Goal: Transaction & Acquisition: Purchase product/service

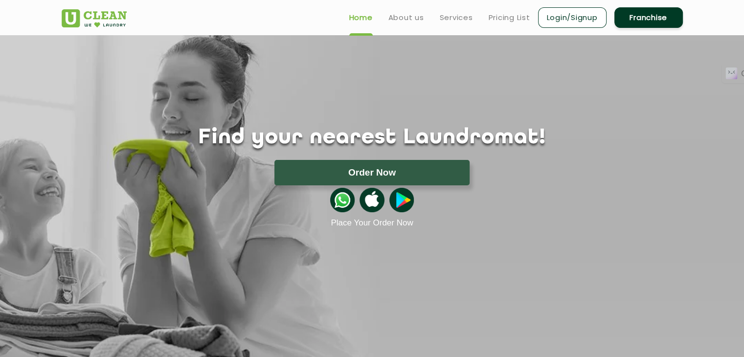
click at [590, 11] on link "Login/Signup" at bounding box center [572, 17] width 69 height 21
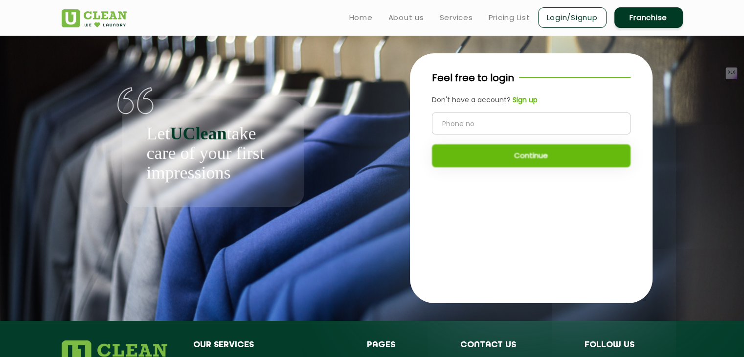
click at [461, 123] on input "tel" at bounding box center [531, 124] width 199 height 22
type input "9004001784"
click at [545, 150] on button "Continue" at bounding box center [531, 155] width 199 height 23
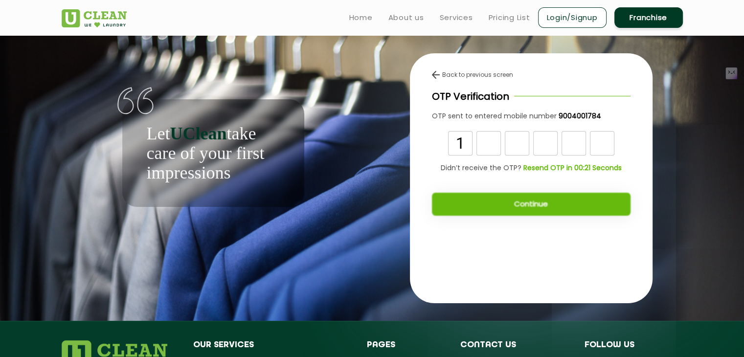
type input "1"
type input "0"
type input "9"
type input "2"
type input "6"
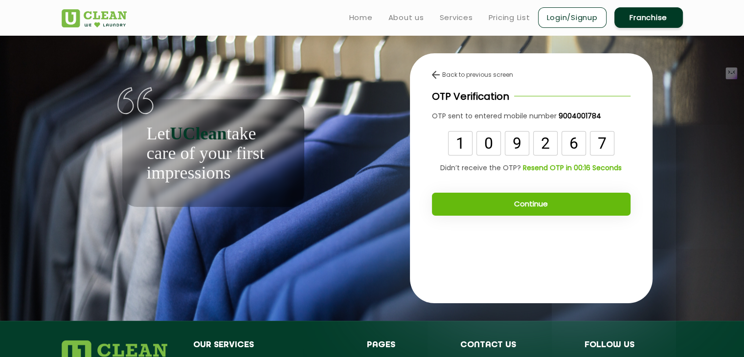
type input "7"
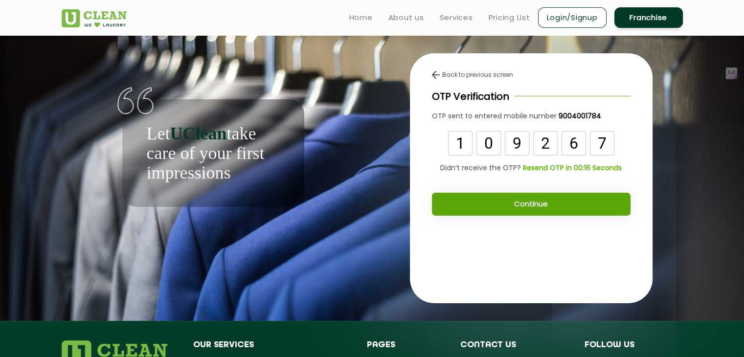
click at [533, 204] on button "Continue" at bounding box center [531, 204] width 199 height 23
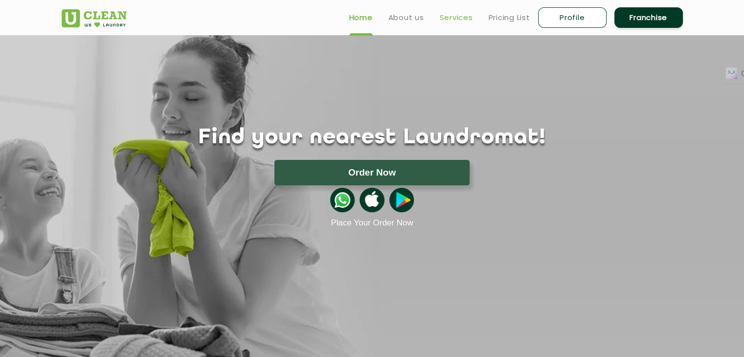
click at [453, 22] on link "Services" at bounding box center [456, 18] width 33 height 12
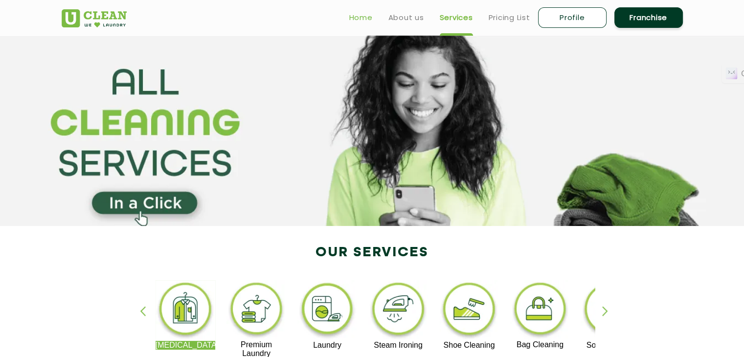
click at [358, 22] on link "Home" at bounding box center [360, 18] width 23 height 12
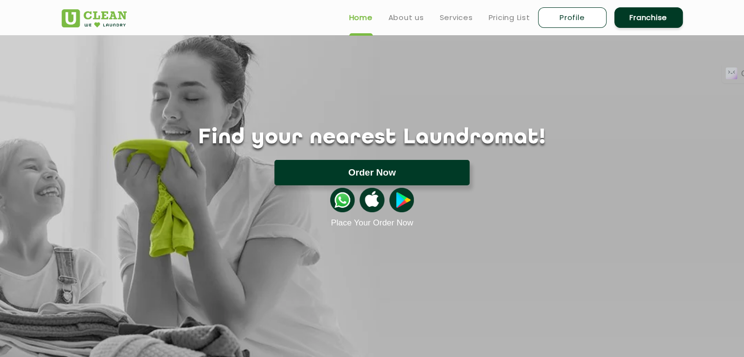
click at [395, 169] on button "Order Now" at bounding box center [372, 172] width 195 height 25
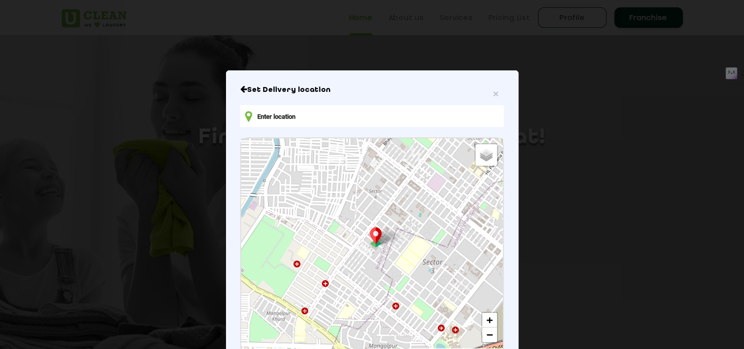
click at [318, 109] on input "text" at bounding box center [371, 116] width 263 height 22
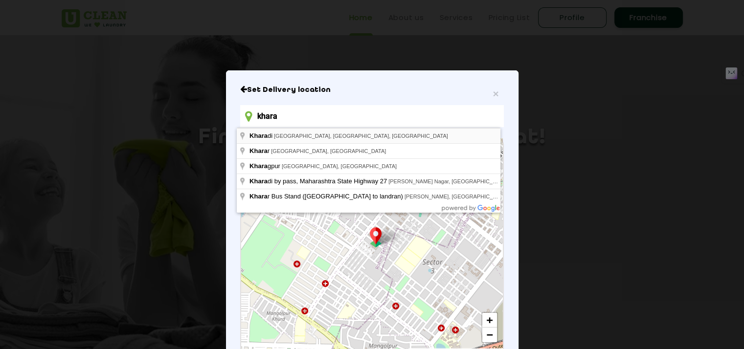
type input "[DEMOGRAPHIC_DATA], [GEOGRAPHIC_DATA], [GEOGRAPHIC_DATA], [GEOGRAPHIC_DATA]"
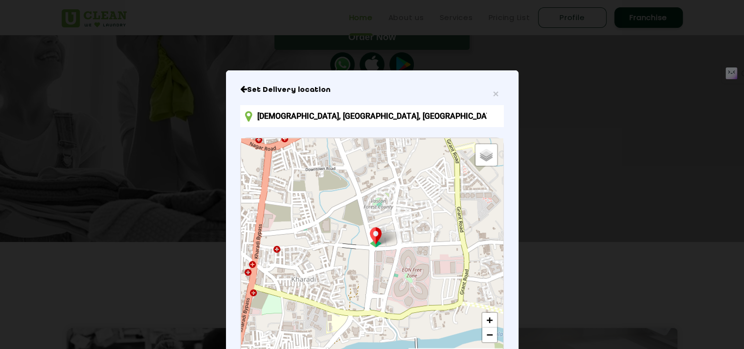
scroll to position [105, 0]
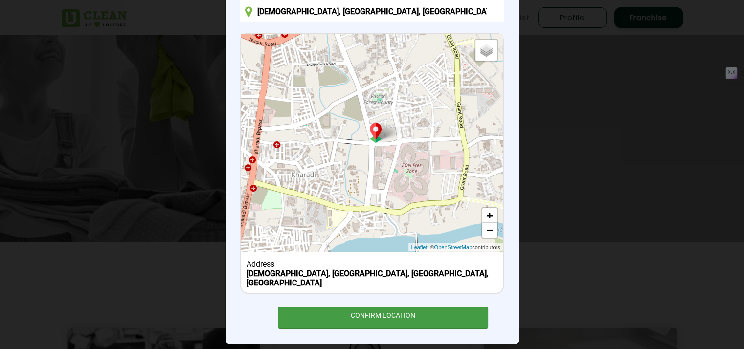
click at [393, 307] on div "CONFIRM LOCATION" at bounding box center [383, 318] width 211 height 22
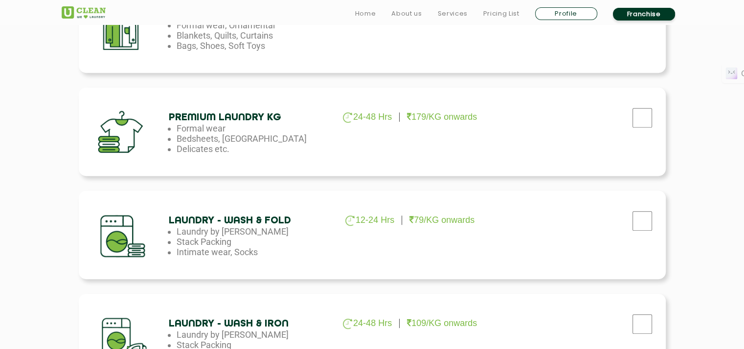
scroll to position [396, 0]
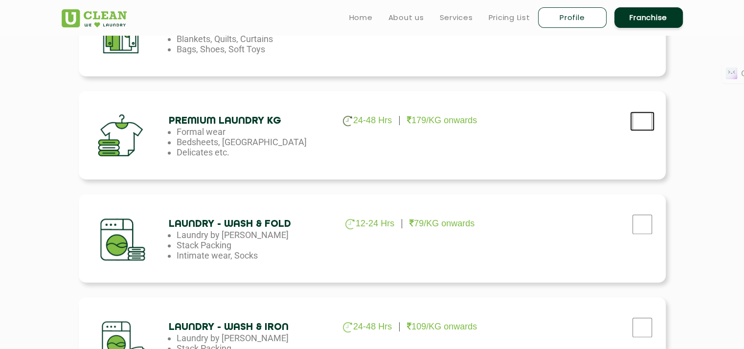
click at [649, 28] on input "checkbox" at bounding box center [642, 18] width 24 height 20
click at [641, 28] on input "checkbox" at bounding box center [642, 18] width 24 height 20
checkbox input "false"
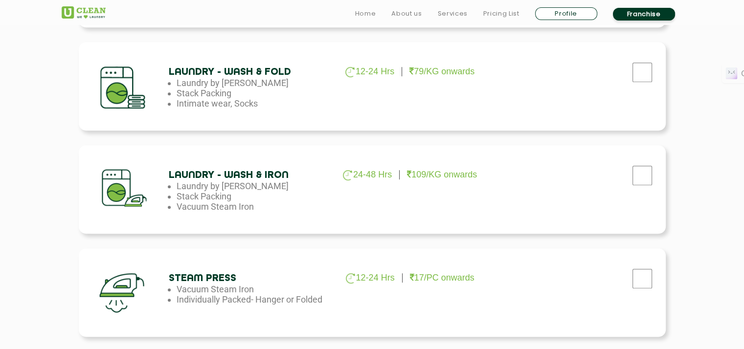
scroll to position [557, 0]
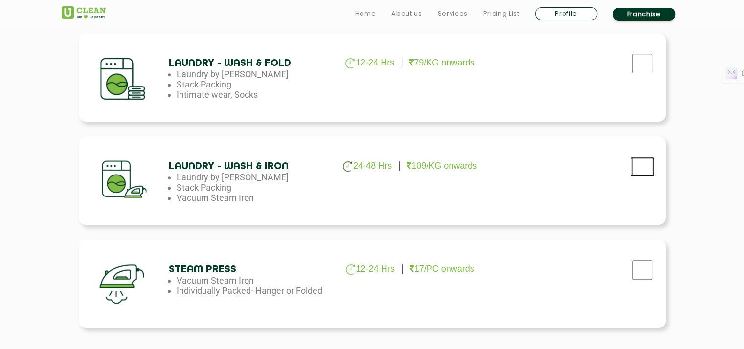
checkbox input "true"
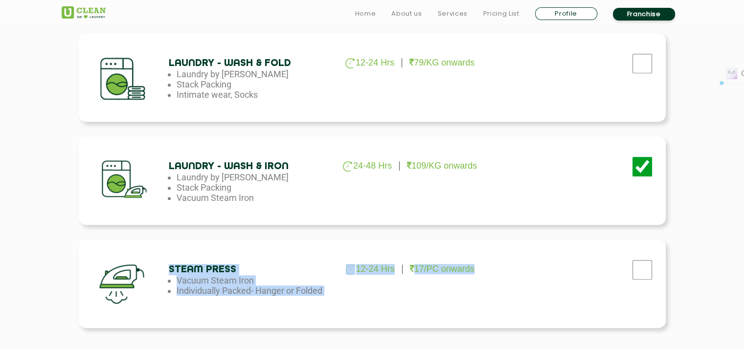
drag, startPoint x: 743, startPoint y: 194, endPoint x: 749, endPoint y: 228, distance: 33.7
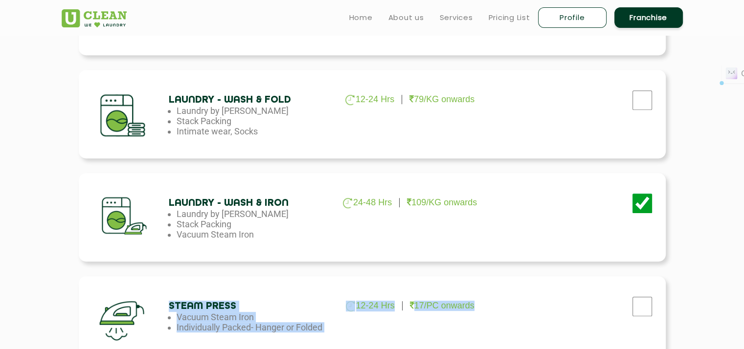
scroll to position [516, 0]
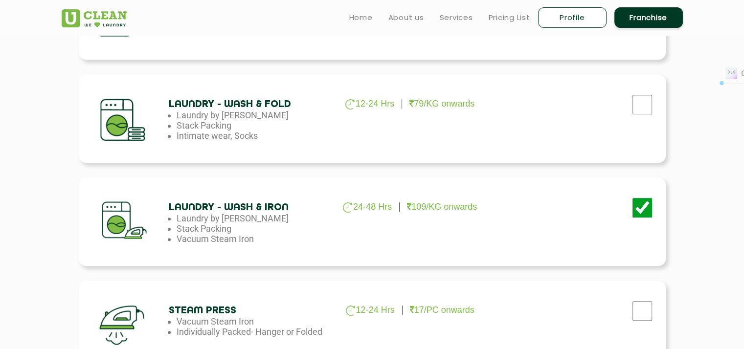
click at [691, 136] on section "Build your laundry cart Dry Cleaning 3-5 Days 29/PC onwards Formal wear, Orname…" at bounding box center [372, 134] width 744 height 708
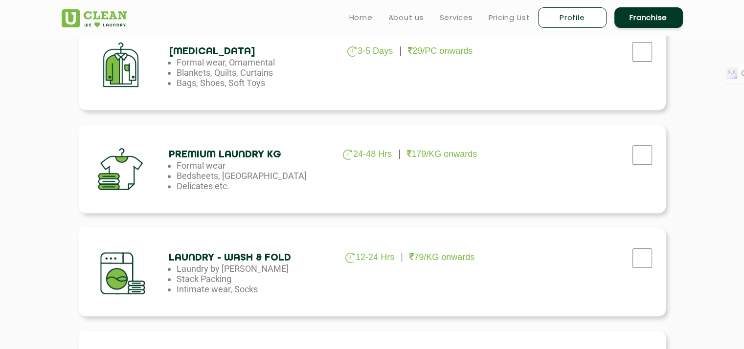
scroll to position [343, 0]
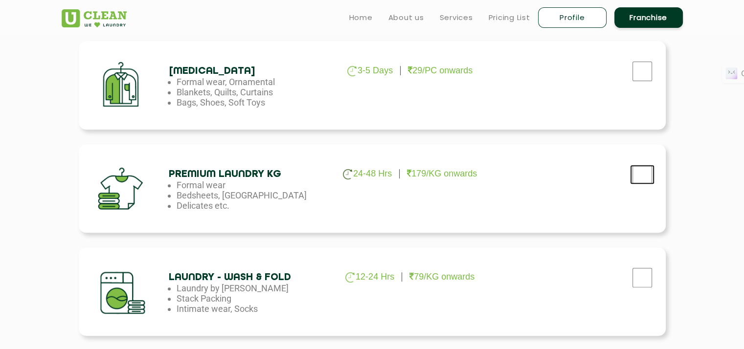
click at [632, 81] on input "checkbox" at bounding box center [642, 72] width 24 height 20
checkbox input "true"
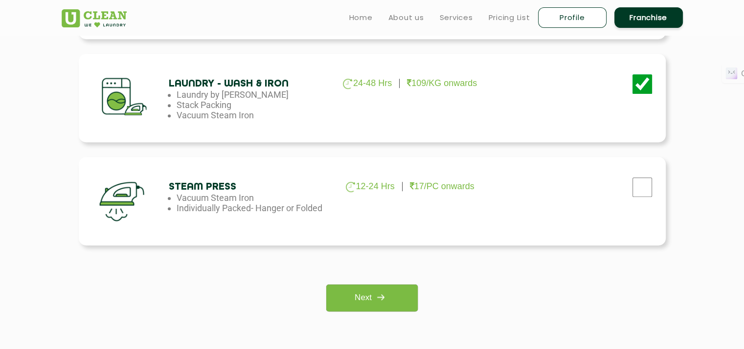
scroll to position [651, 0]
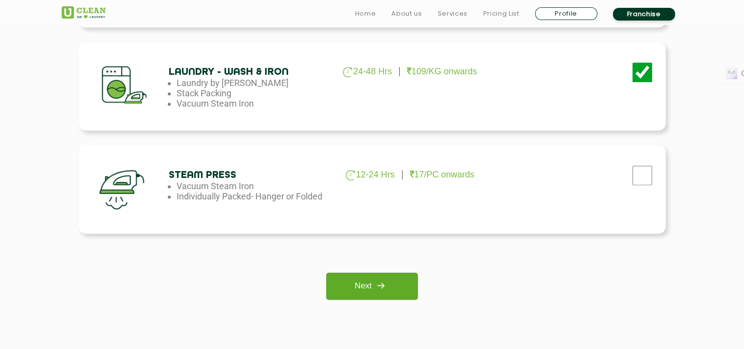
click at [370, 284] on link "Next" at bounding box center [372, 286] width 92 height 27
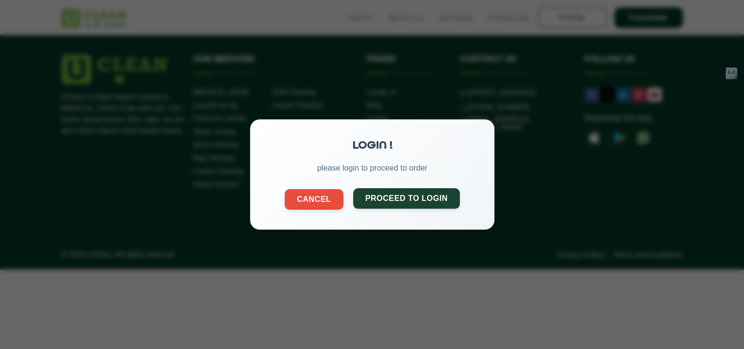
click at [421, 199] on button "Proceed to Login" at bounding box center [406, 198] width 107 height 21
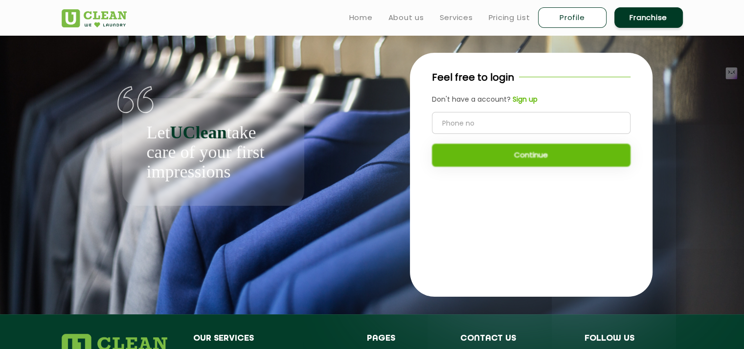
click at [458, 130] on input "tel" at bounding box center [531, 123] width 199 height 22
type input "9004001784"
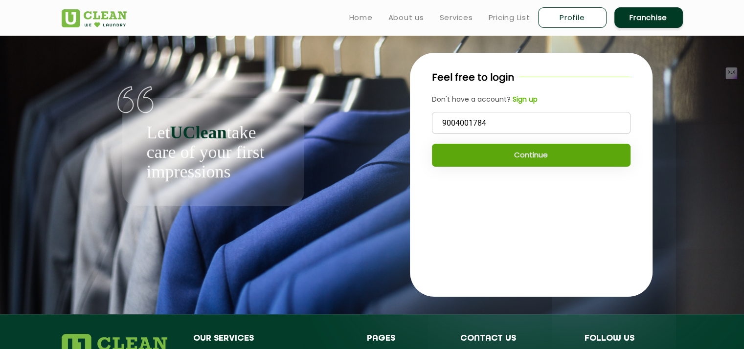
click at [540, 155] on button "Continue" at bounding box center [531, 155] width 199 height 23
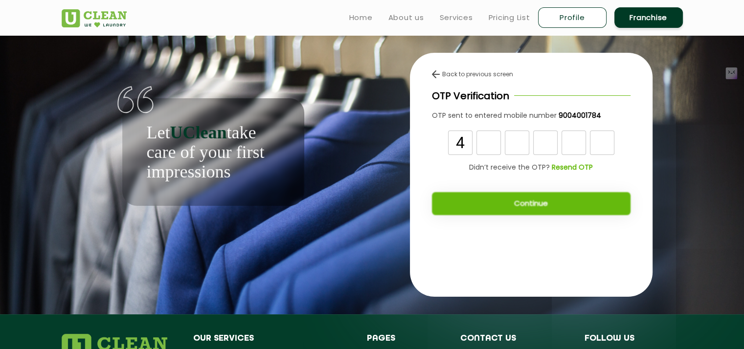
type input "4"
type input "7"
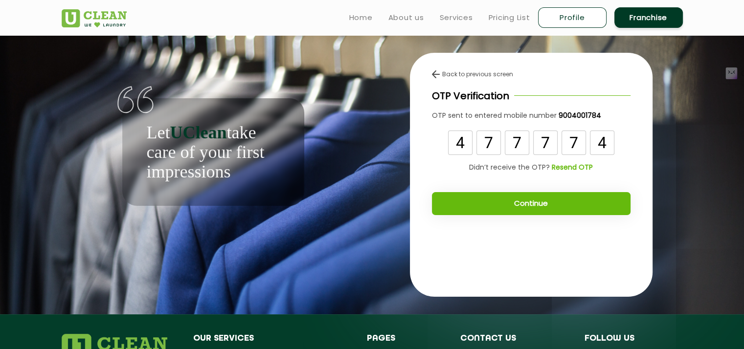
type input "4"
drag, startPoint x: 451, startPoint y: 131, endPoint x: 538, endPoint y: 200, distance: 110.8
click at [538, 200] on div "Back to previous screen OTP Verification OTP sent to entered mobile number 9004…" at bounding box center [531, 146] width 243 height 187
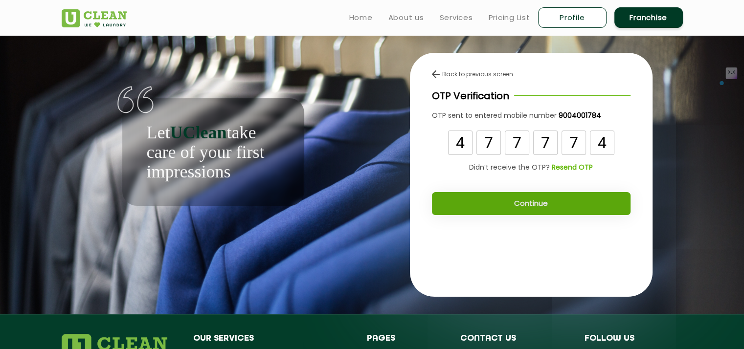
click at [538, 200] on button "Continue" at bounding box center [531, 203] width 199 height 23
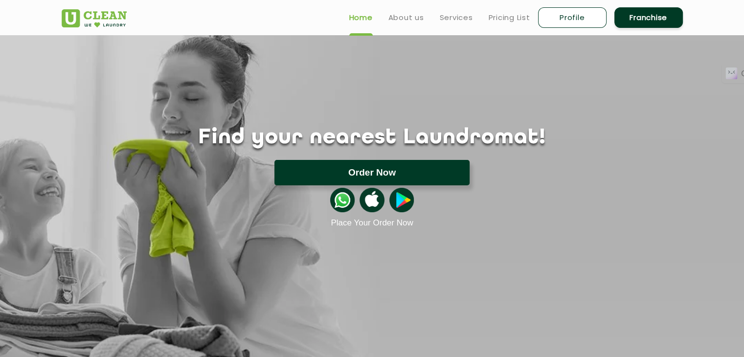
click at [389, 167] on button "Order Now" at bounding box center [372, 172] width 195 height 25
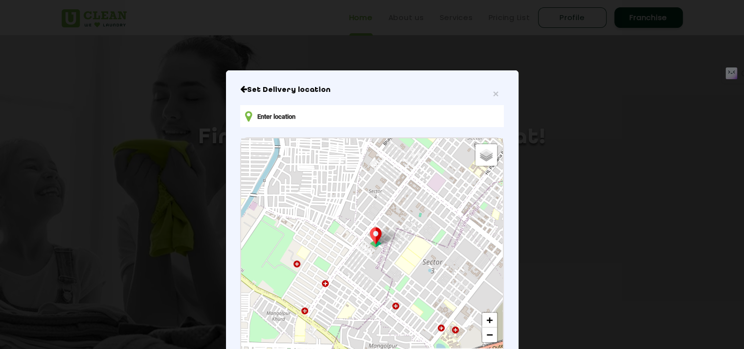
click at [284, 116] on input "text" at bounding box center [371, 116] width 263 height 22
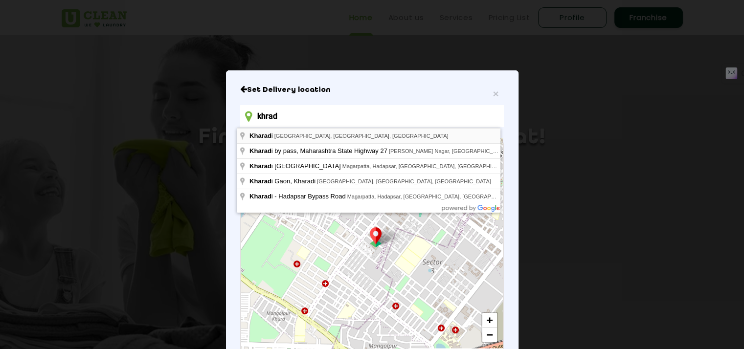
type input "Kharadi, Pune, Maharashtra, India"
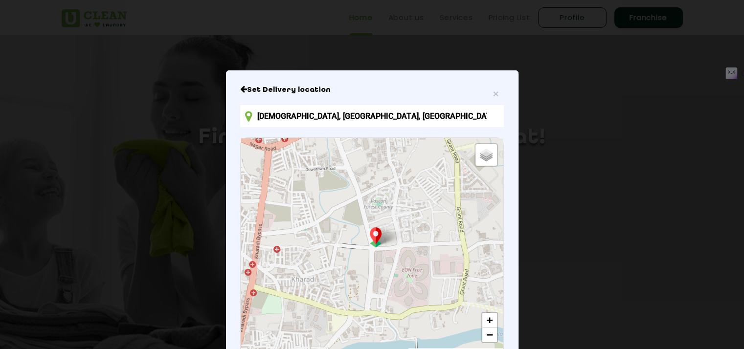
scroll to position [105, 0]
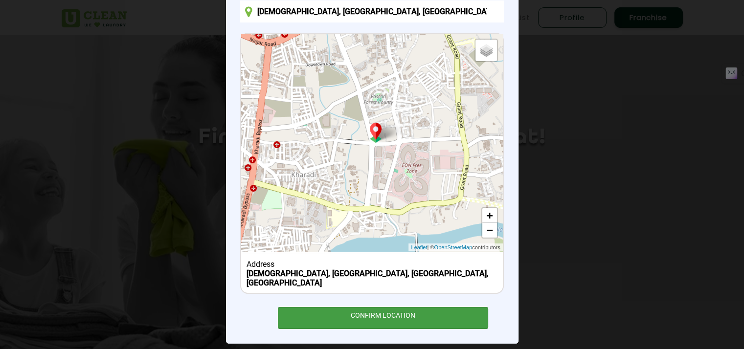
click at [395, 308] on div "CONFIRM LOCATION" at bounding box center [383, 318] width 211 height 22
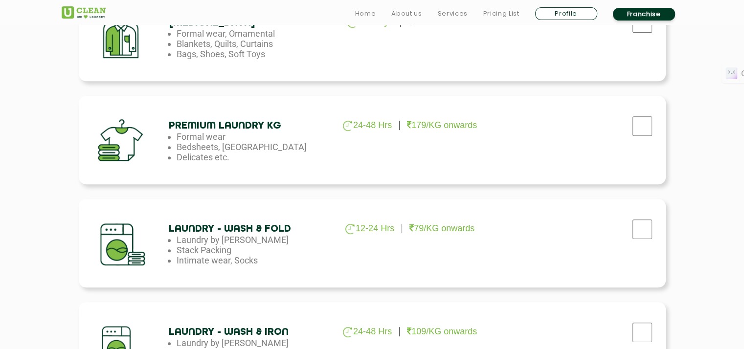
scroll to position [397, 0]
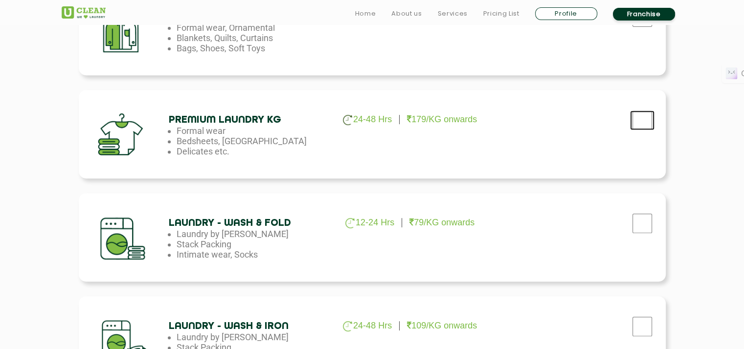
click at [645, 27] on input "checkbox" at bounding box center [642, 17] width 24 height 20
checkbox input "true"
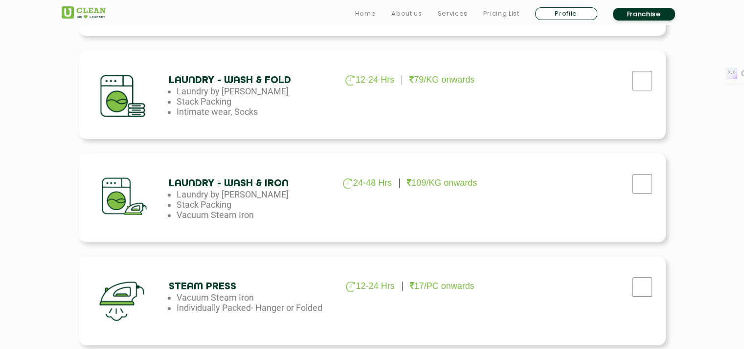
scroll to position [581, 0]
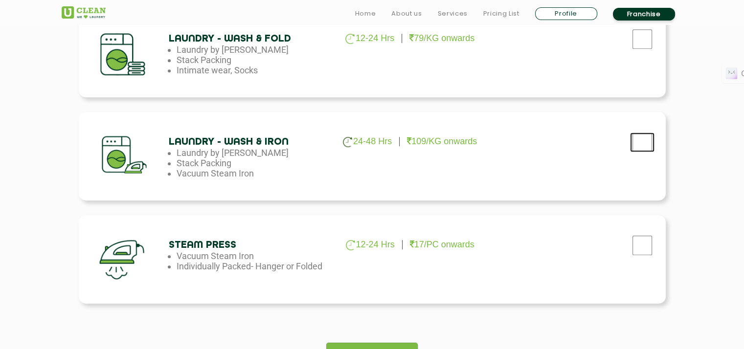
checkbox input "true"
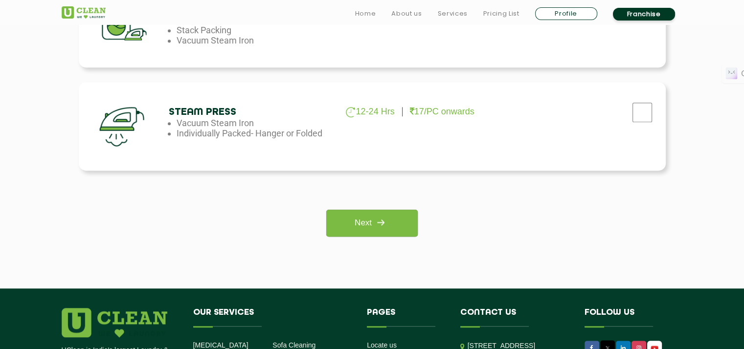
scroll to position [771, 0]
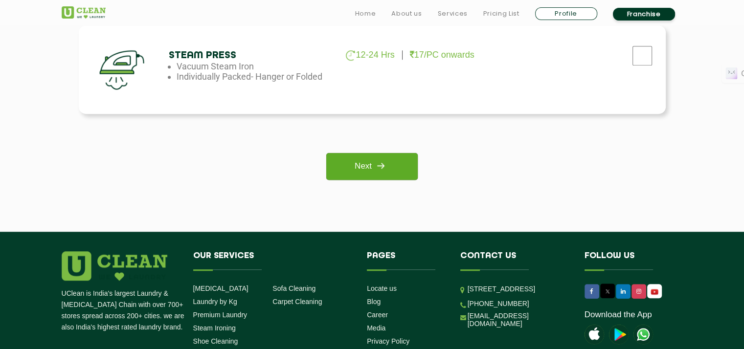
click at [380, 166] on img at bounding box center [381, 166] width 18 height 18
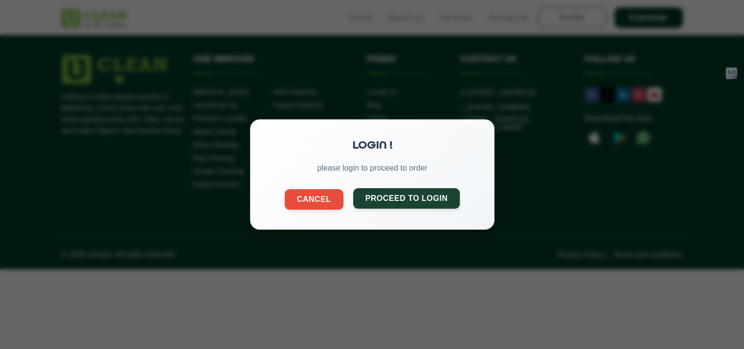
click at [387, 202] on button "Proceed to Login" at bounding box center [406, 198] width 107 height 21
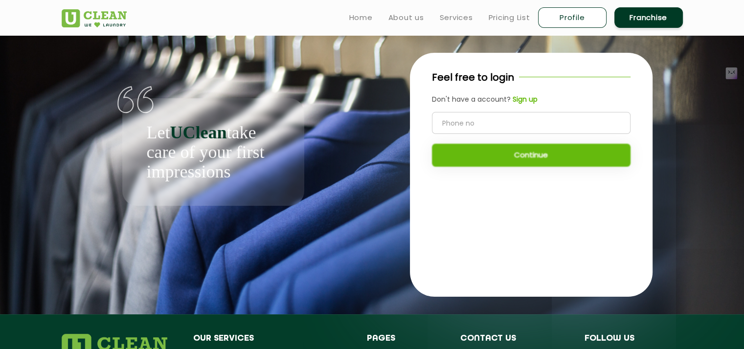
click at [522, 97] on b "Sign up" at bounding box center [525, 99] width 25 height 10
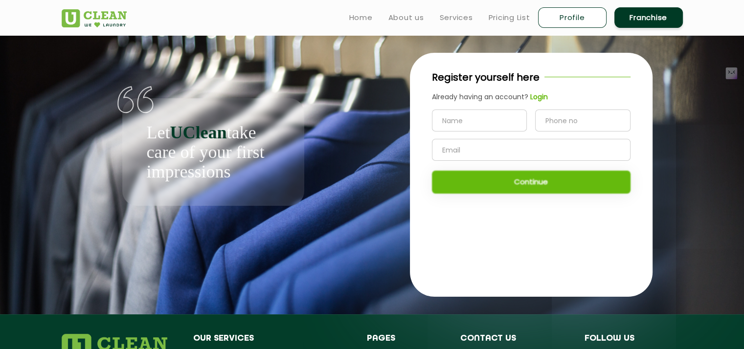
click at [451, 113] on input "text" at bounding box center [479, 121] width 95 height 22
type input "Roli Pandit"
type input "9004001784"
type input "rolitrvd@gmail.com"
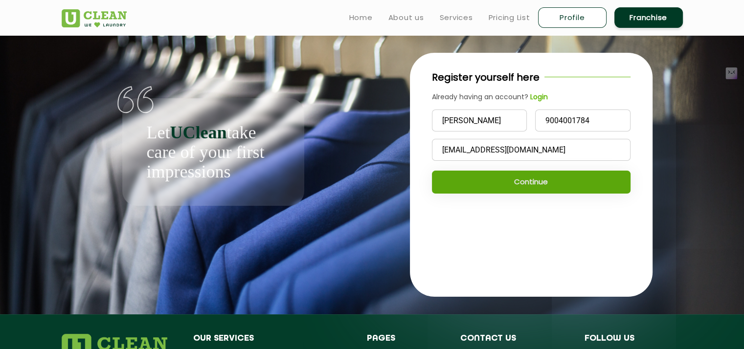
click at [527, 181] on button "Continue" at bounding box center [531, 182] width 199 height 23
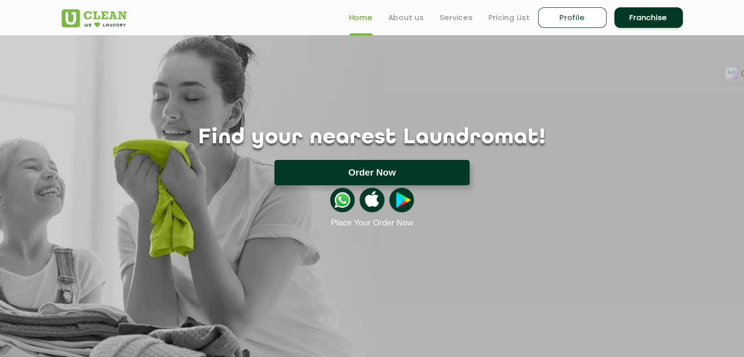
click at [361, 171] on button "Order Now" at bounding box center [372, 172] width 195 height 25
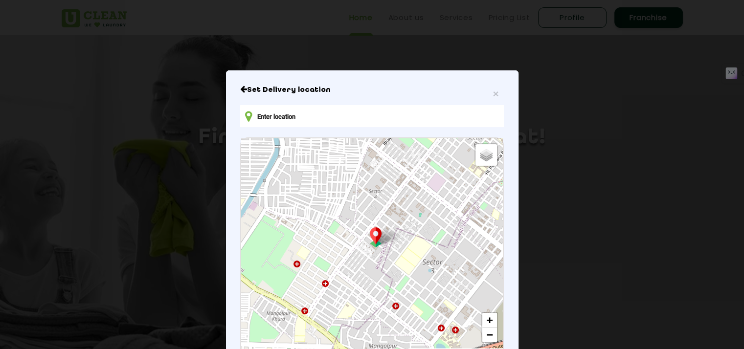
click at [319, 111] on input "text" at bounding box center [371, 116] width 263 height 22
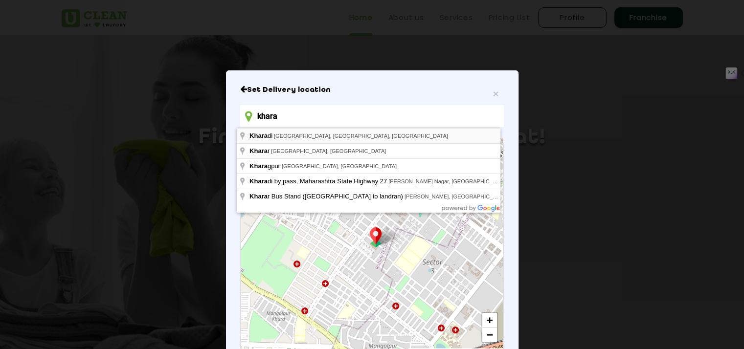
type input "[DEMOGRAPHIC_DATA], [GEOGRAPHIC_DATA], [GEOGRAPHIC_DATA], [GEOGRAPHIC_DATA]"
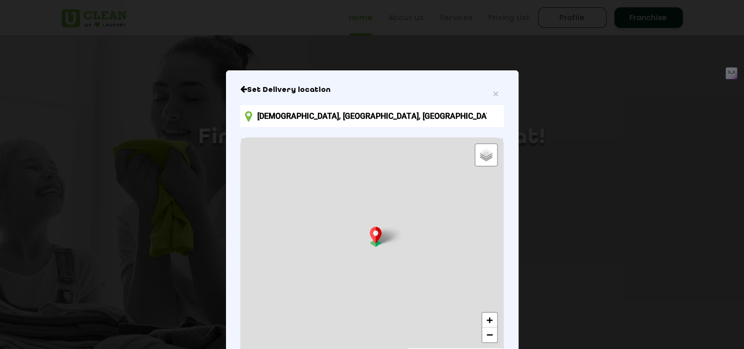
scroll to position [105, 0]
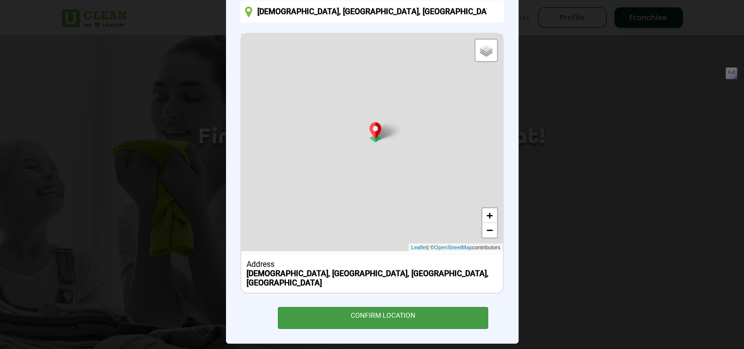
click at [382, 307] on div "CONFIRM LOCATION" at bounding box center [383, 318] width 211 height 22
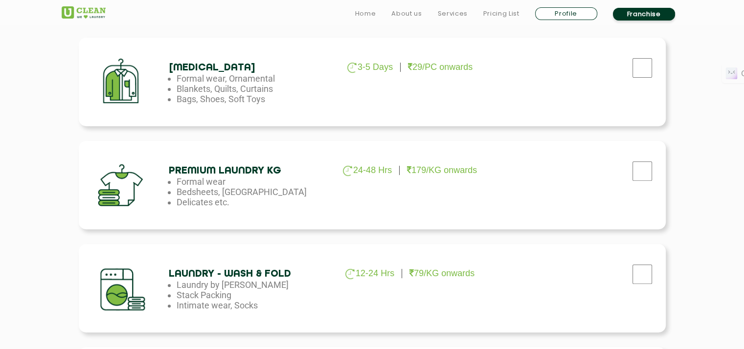
scroll to position [363, 0]
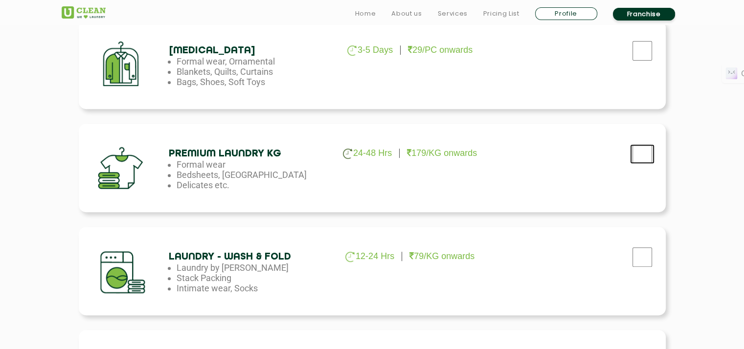
click at [651, 61] on input "checkbox" at bounding box center [642, 51] width 24 height 20
checkbox input "true"
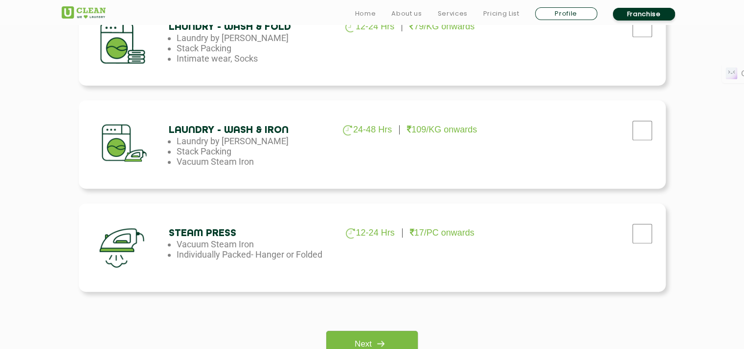
scroll to position [596, 0]
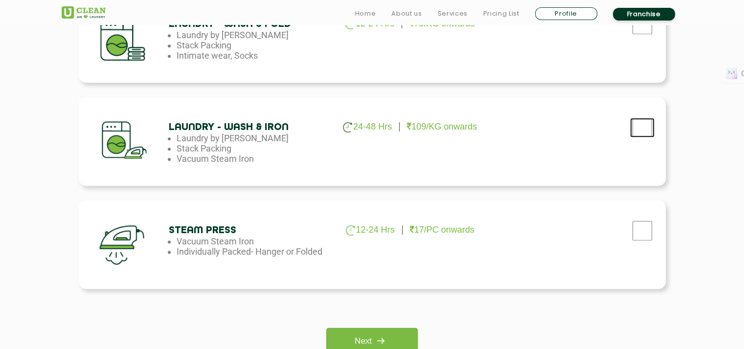
checkbox input "true"
click at [387, 330] on link "Next" at bounding box center [372, 341] width 92 height 27
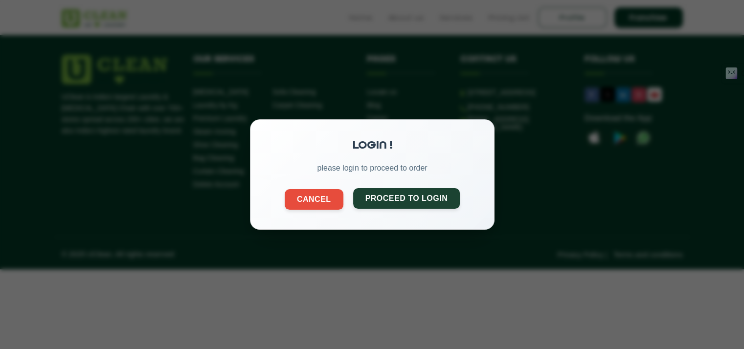
click at [427, 199] on button "Proceed to Login" at bounding box center [406, 198] width 107 height 21
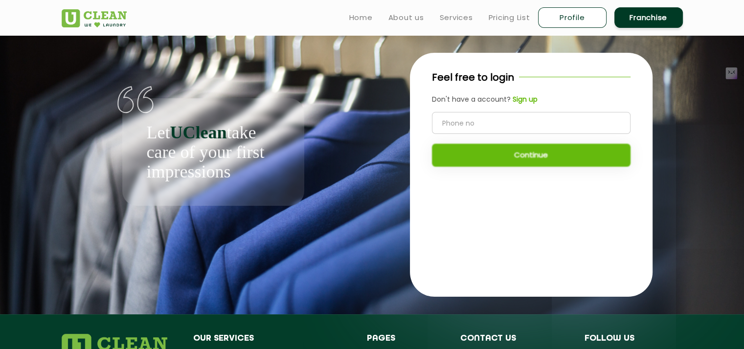
click at [455, 116] on input "tel" at bounding box center [531, 123] width 199 height 22
type input "9004001784"
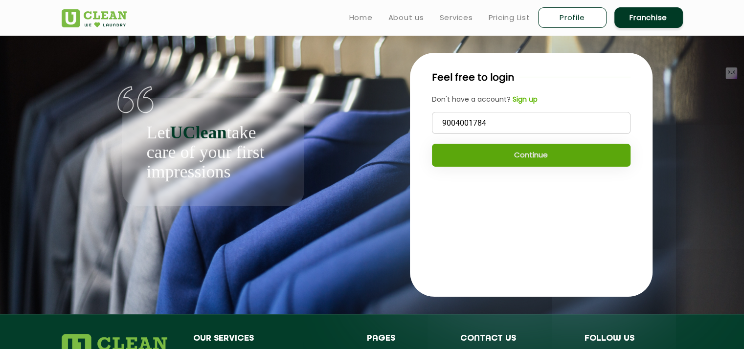
click at [570, 157] on button "Continue" at bounding box center [531, 155] width 199 height 23
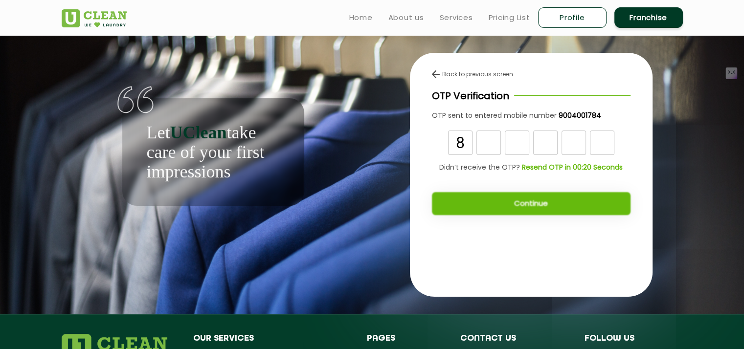
type input "8"
type input "6"
type input "8"
type input "5"
type input "2"
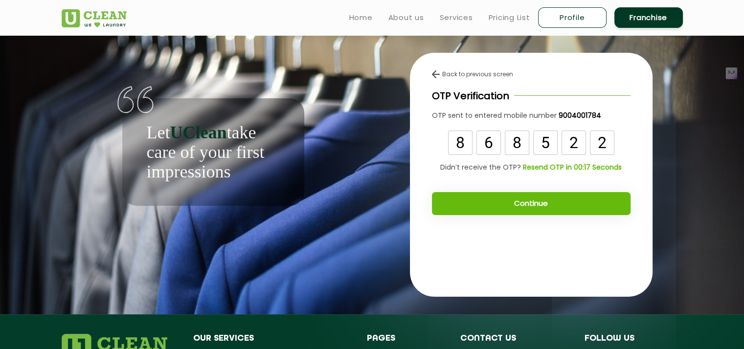
type input "2"
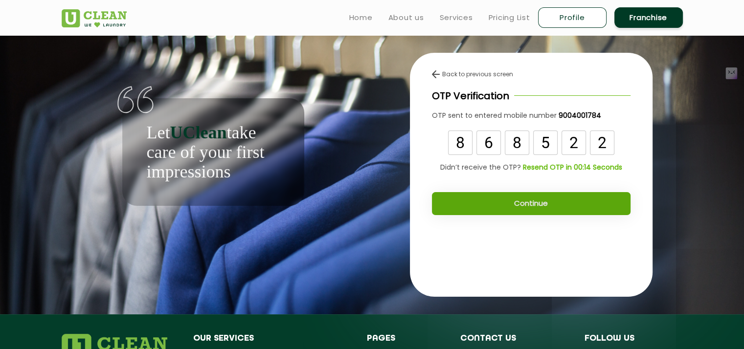
click at [575, 214] on button "Continue" at bounding box center [531, 203] width 199 height 23
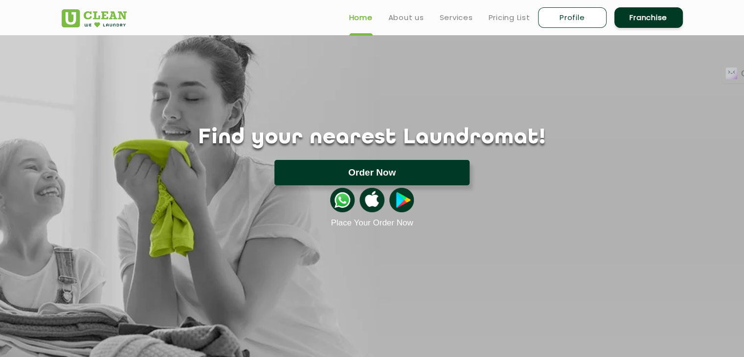
click at [450, 167] on button "Order Now" at bounding box center [372, 172] width 195 height 25
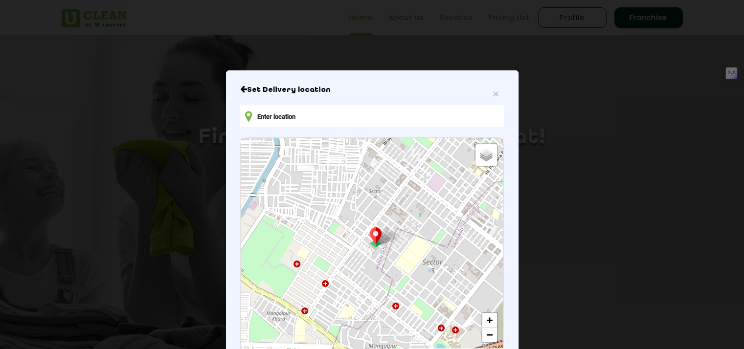
click at [354, 119] on input "text" at bounding box center [371, 116] width 263 height 22
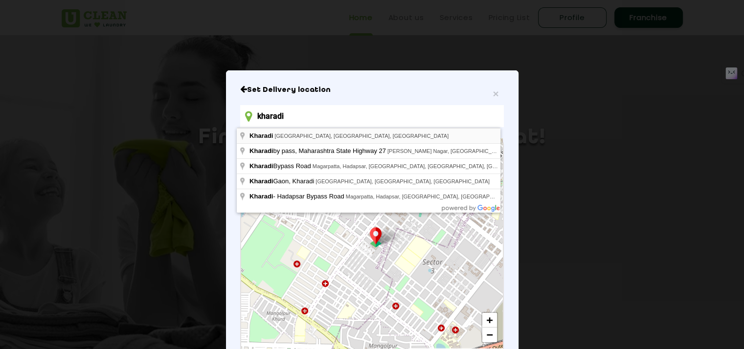
type input "[DEMOGRAPHIC_DATA], [GEOGRAPHIC_DATA], [GEOGRAPHIC_DATA], [GEOGRAPHIC_DATA]"
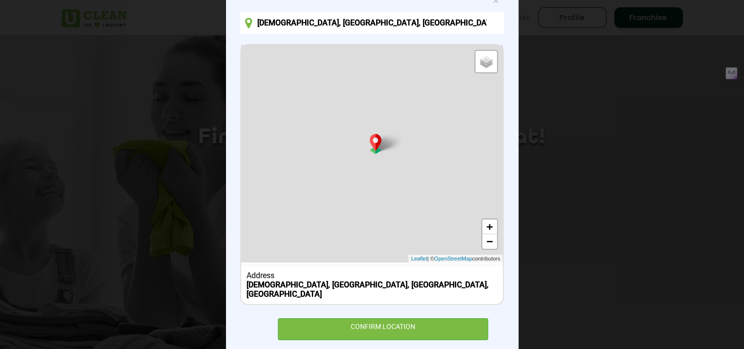
scroll to position [105, 0]
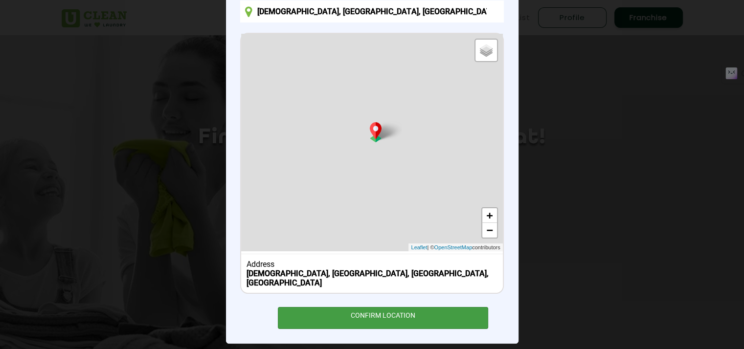
click at [358, 310] on div "CONFIRM LOCATION" at bounding box center [383, 318] width 211 height 22
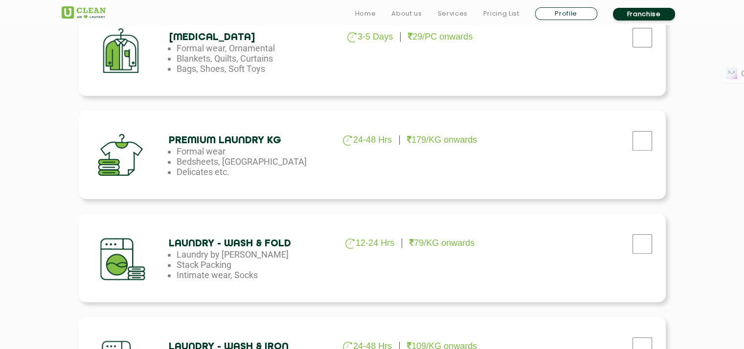
scroll to position [387, 0]
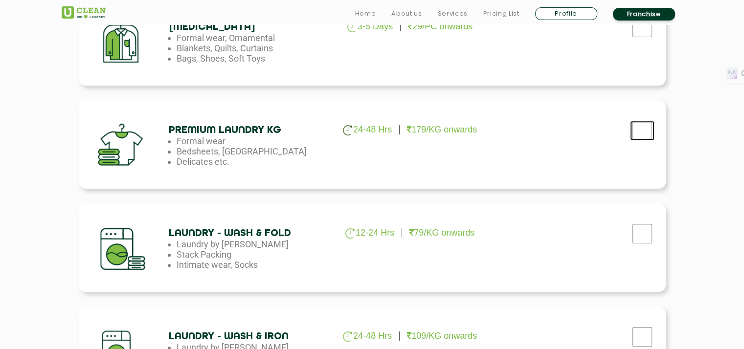
click at [647, 37] on input "checkbox" at bounding box center [642, 28] width 24 height 20
checkbox input "true"
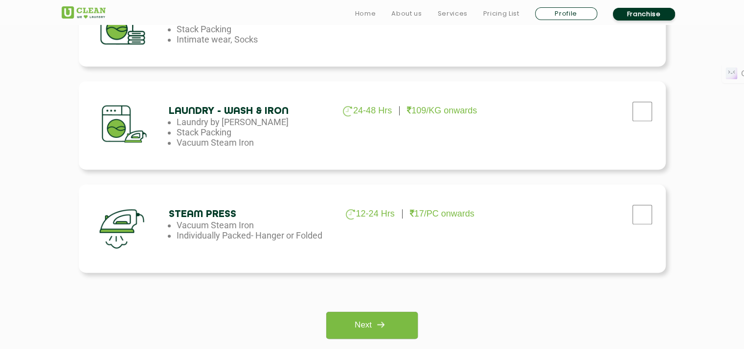
scroll to position [614, 0]
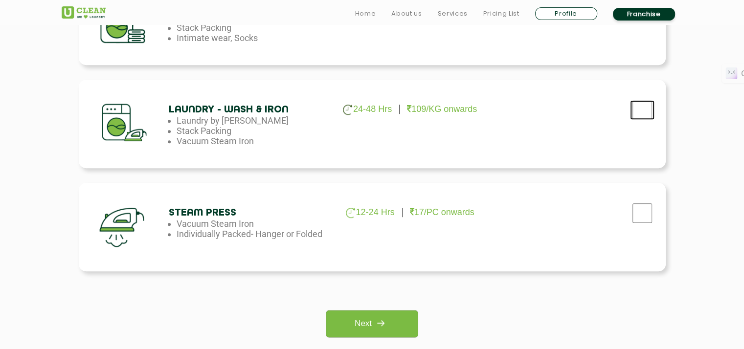
checkbox input "true"
click at [401, 327] on link "Next" at bounding box center [372, 324] width 92 height 27
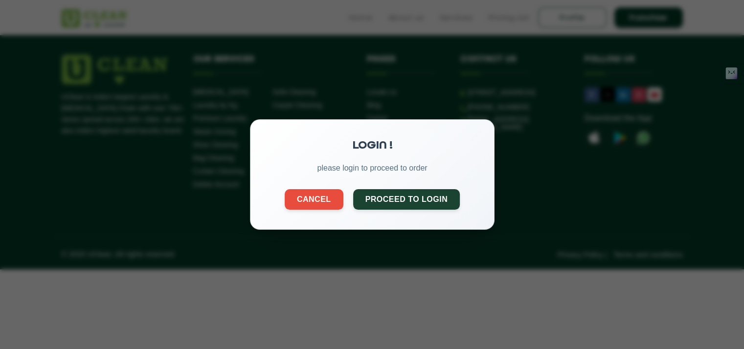
click at [313, 214] on div "LOGIN ! please login to proceed to order Cancel Proceed to Login" at bounding box center [372, 174] width 245 height 111
click at [316, 205] on button "Cancel" at bounding box center [313, 198] width 59 height 21
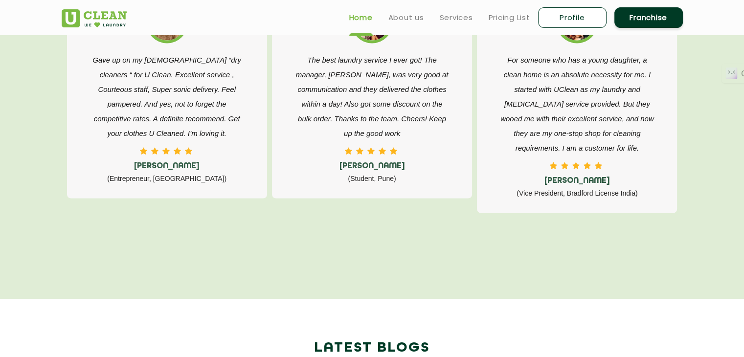
scroll to position [2544, 0]
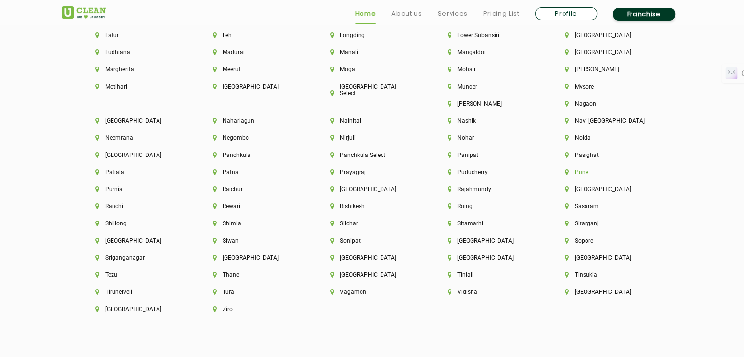
click at [565, 176] on li "Pune" at bounding box center [607, 172] width 84 height 7
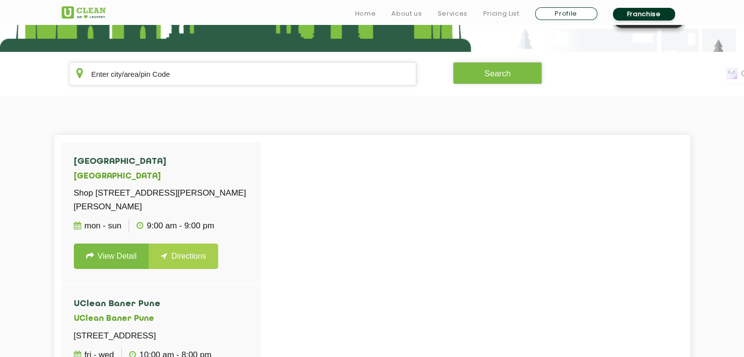
scroll to position [177, 0]
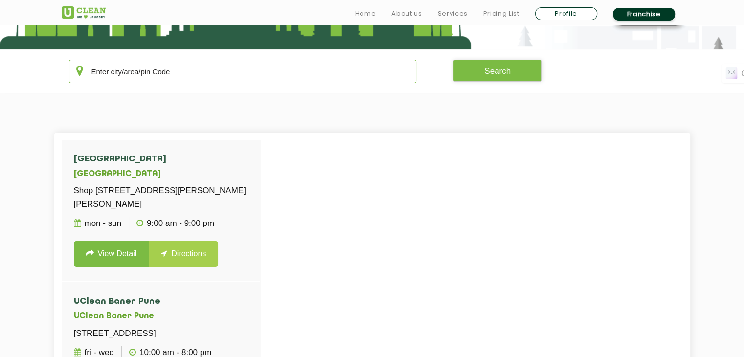
click at [162, 68] on input "text" at bounding box center [243, 71] width 348 height 23
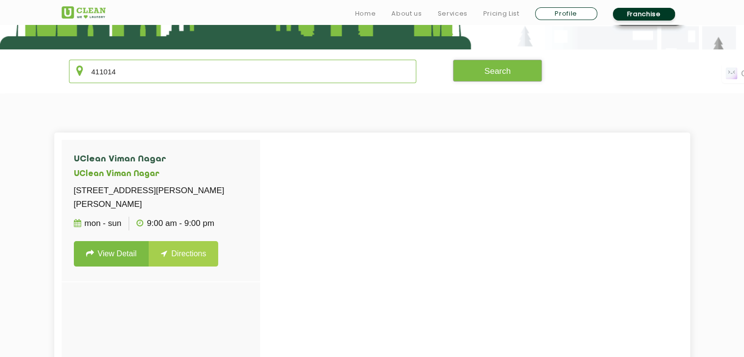
type input "411014"
click at [500, 79] on button "Search" at bounding box center [497, 71] width 89 height 22
click at [122, 254] on link "View Detail" at bounding box center [111, 253] width 75 height 25
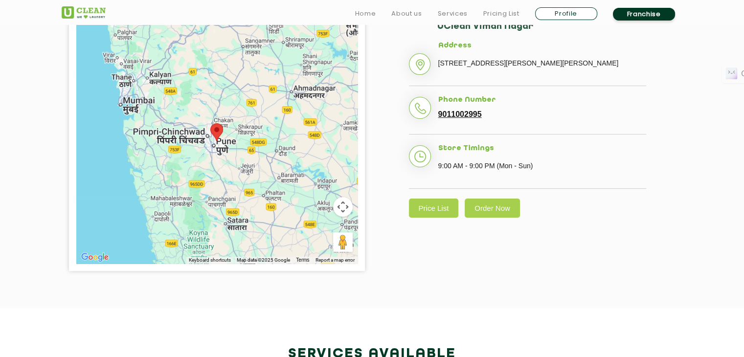
scroll to position [254, 0]
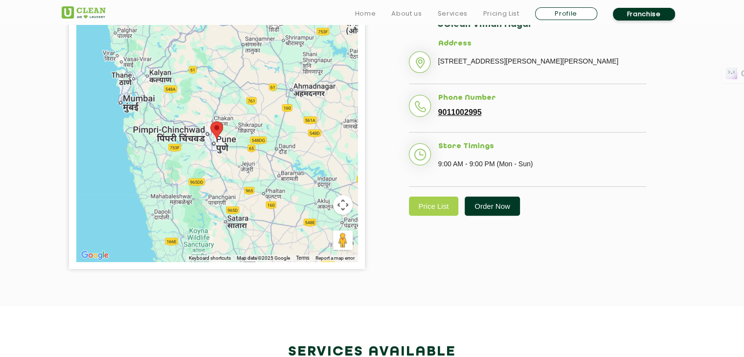
click at [503, 216] on link "Order Now" at bounding box center [492, 206] width 55 height 19
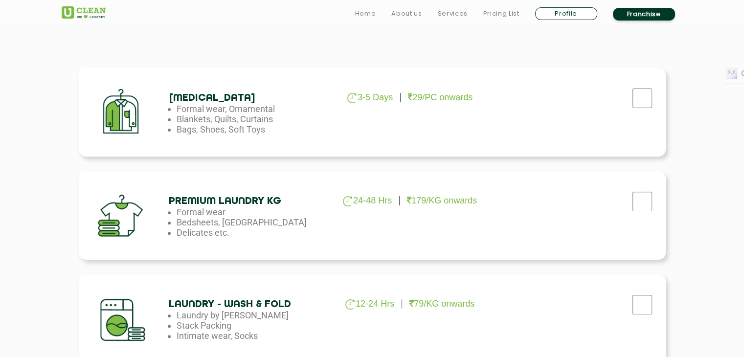
scroll to position [325, 0]
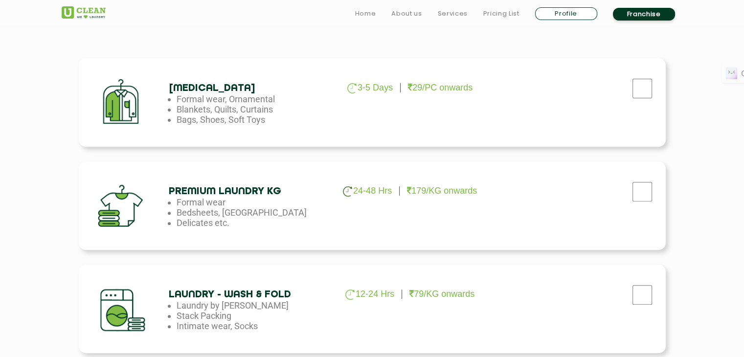
click at [644, 101] on div at bounding box center [642, 91] width 24 height 20
click at [644, 98] on input "checkbox" at bounding box center [642, 89] width 24 height 20
checkbox input "true"
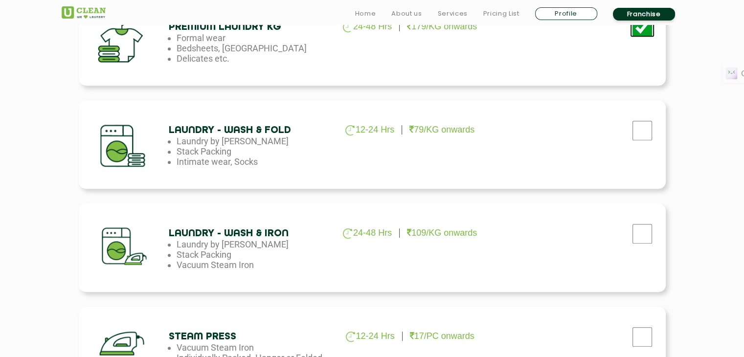
scroll to position [495, 0]
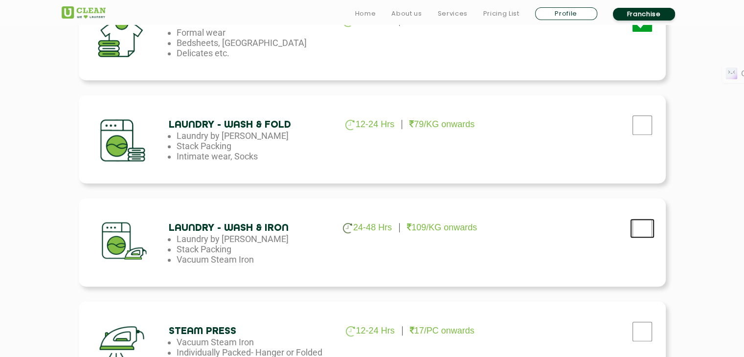
checkbox input "true"
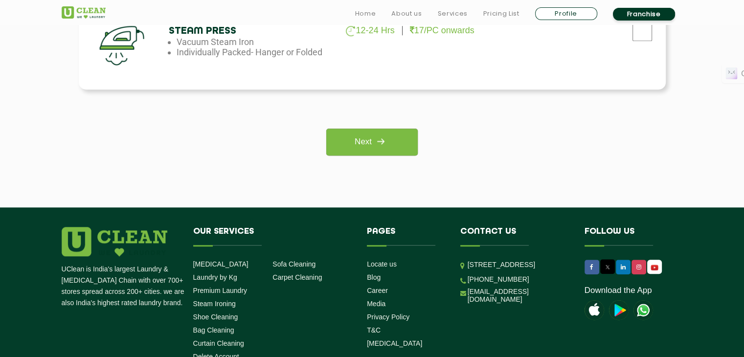
scroll to position [816, 0]
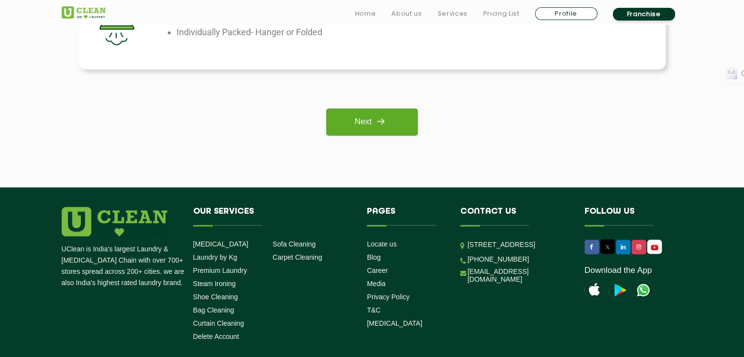
click at [389, 132] on link "Next" at bounding box center [372, 122] width 92 height 27
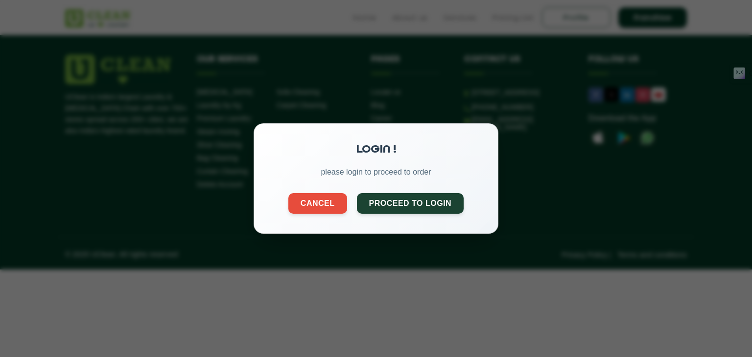
click at [397, 192] on div "LOGIN ! please login to proceed to order Cancel Proceed to Login" at bounding box center [376, 178] width 245 height 111
click at [400, 206] on button "Proceed to Login" at bounding box center [410, 202] width 107 height 21
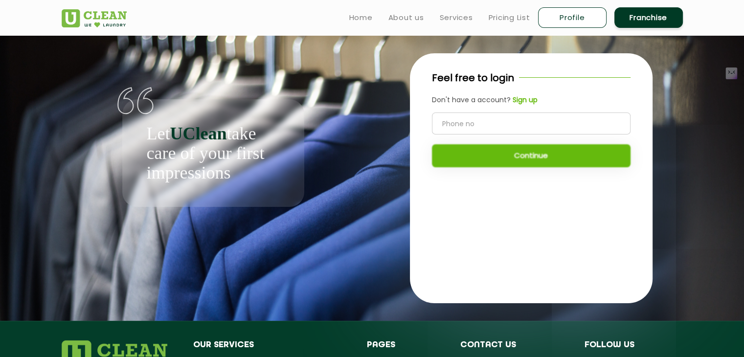
click at [486, 126] on input "tel" at bounding box center [531, 124] width 199 height 22
type input "9004001784"
click at [550, 148] on button "Continue" at bounding box center [531, 155] width 199 height 23
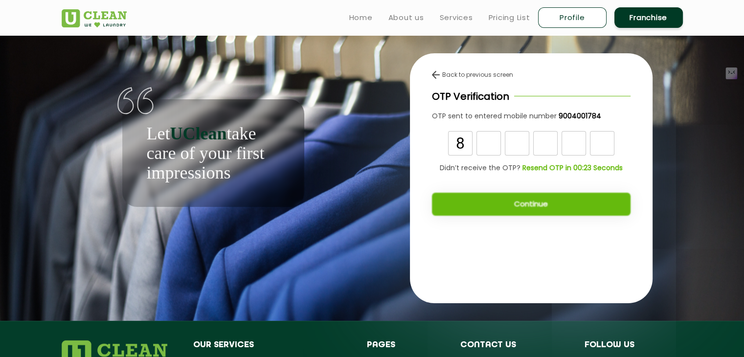
type input "8"
type input "1"
type input "0"
type input "1"
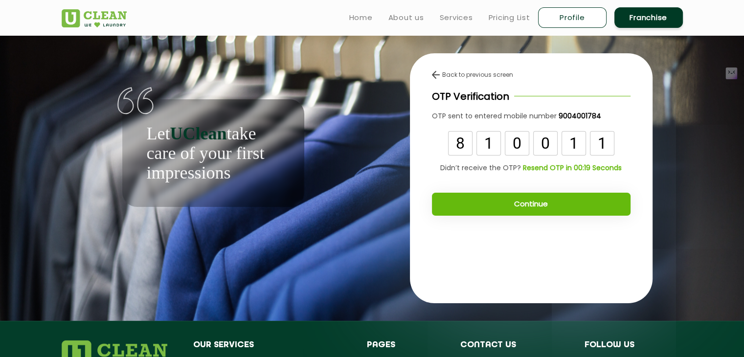
type input "1"
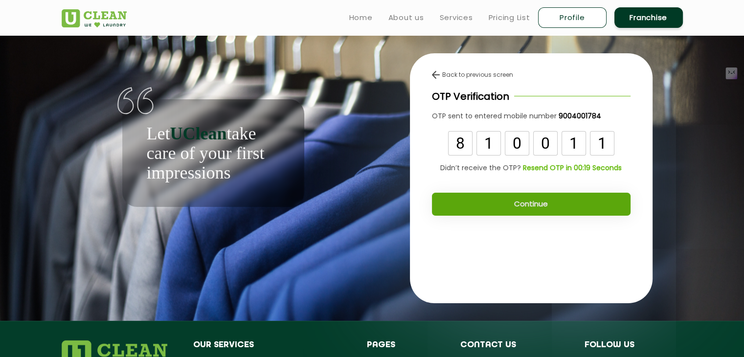
click at [523, 205] on button "Continue" at bounding box center [531, 204] width 199 height 23
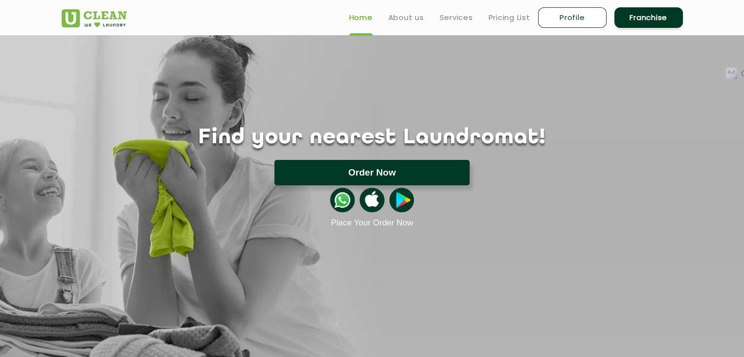
click at [397, 170] on button "Order Now" at bounding box center [372, 172] width 195 height 25
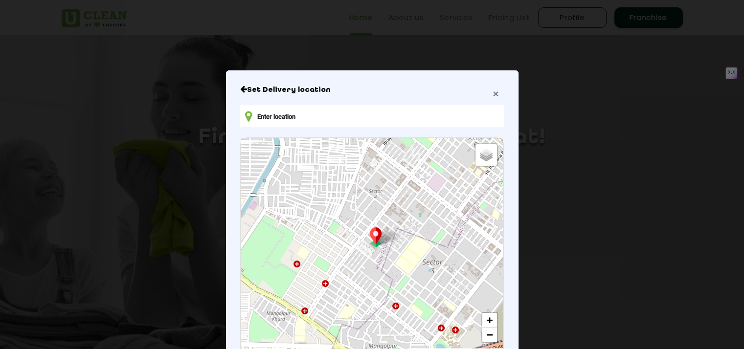
click at [493, 93] on span "×" at bounding box center [496, 93] width 6 height 11
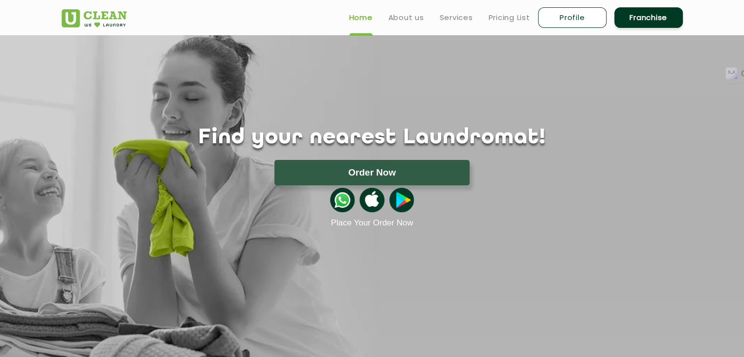
click at [345, 201] on img at bounding box center [342, 200] width 24 height 24
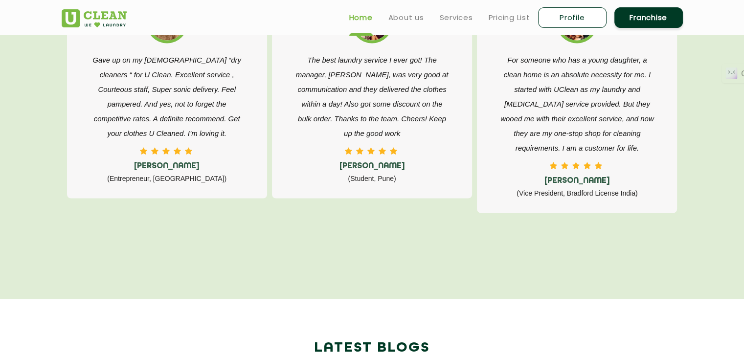
scroll to position [2544, 0]
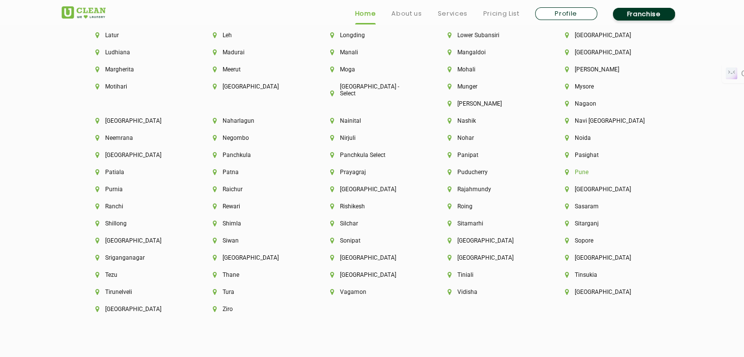
click at [565, 176] on li "Pune" at bounding box center [607, 172] width 84 height 7
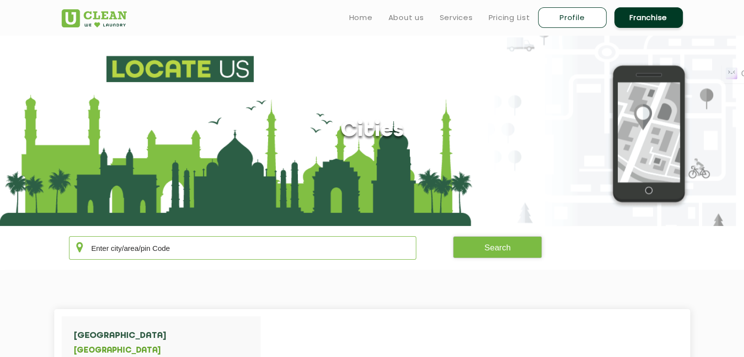
click at [105, 246] on input "text" at bounding box center [243, 247] width 348 height 23
type input "411014"
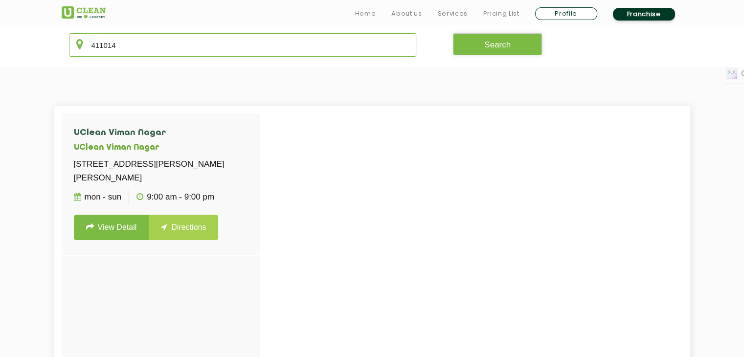
scroll to position [210, 0]
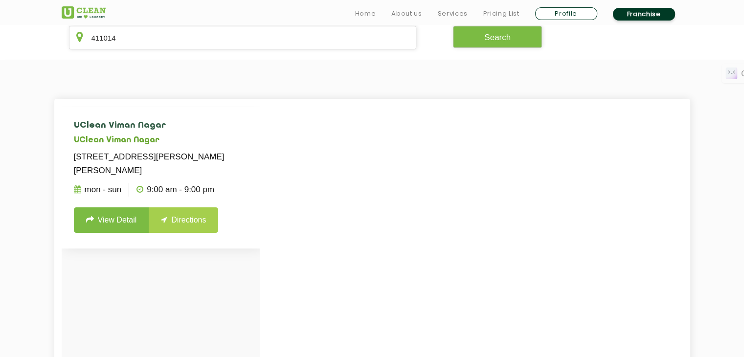
click at [123, 231] on link "View Detail" at bounding box center [111, 220] width 75 height 25
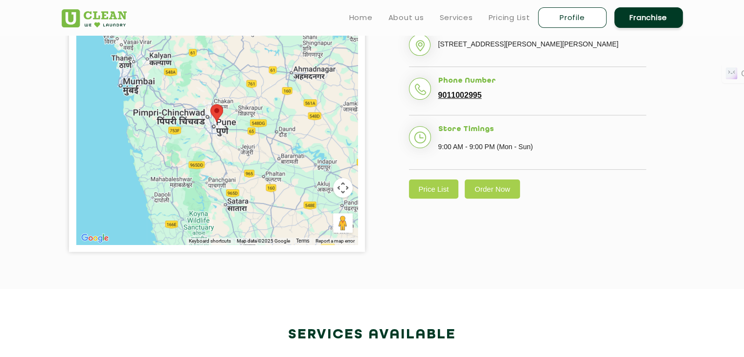
scroll to position [242, 0]
